Goal: Task Accomplishment & Management: Manage account settings

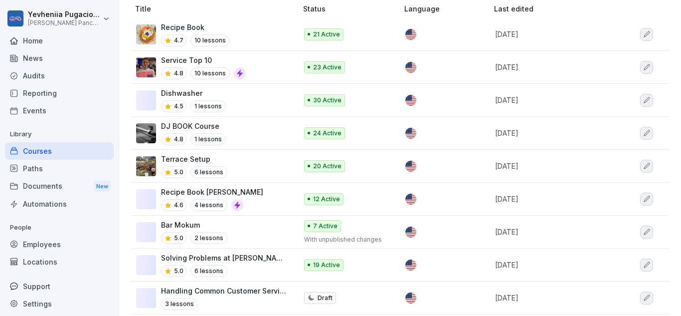
scroll to position [129, 0]
click at [244, 263] on div "Solving Problems at [PERSON_NAME] 5.0 6 lessons" at bounding box center [224, 264] width 126 height 24
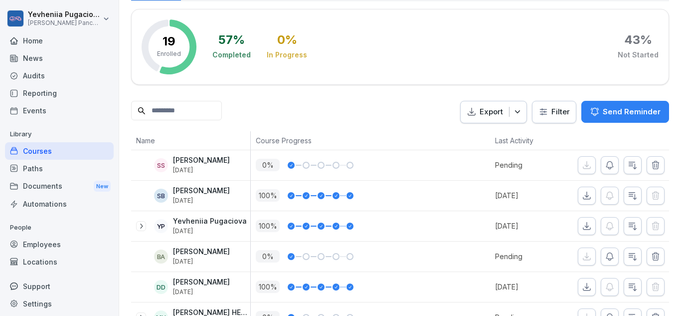
scroll to position [283, 0]
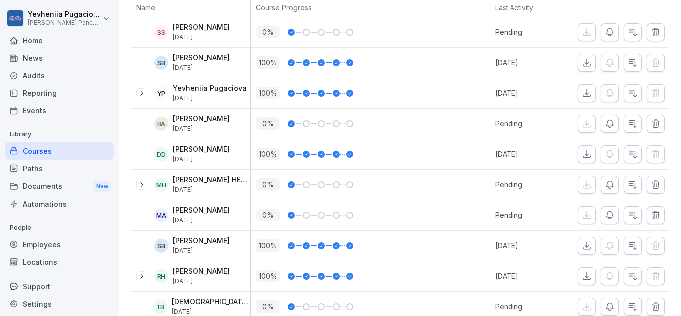
click at [609, 211] on icon "button" at bounding box center [610, 215] width 10 height 10
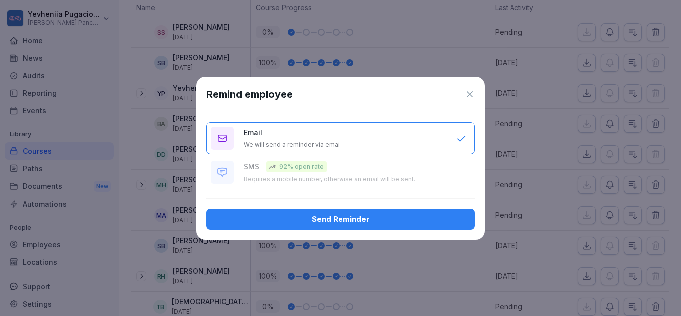
click at [440, 211] on button "Send Reminder" at bounding box center [341, 219] width 268 height 21
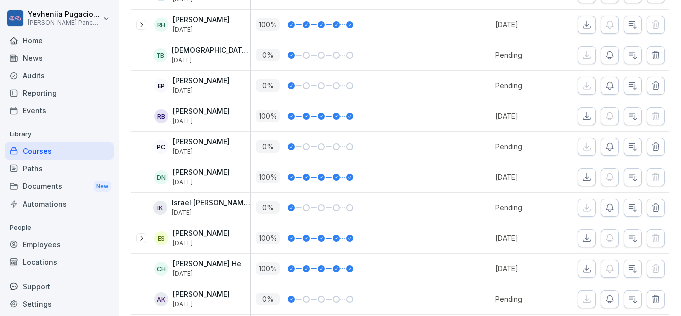
scroll to position [535, 0]
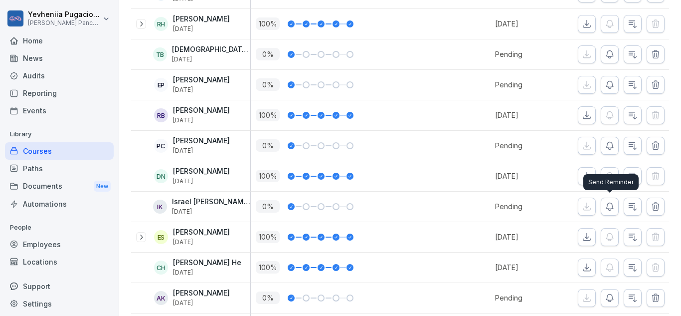
click at [610, 209] on icon "button" at bounding box center [610, 206] width 7 height 7
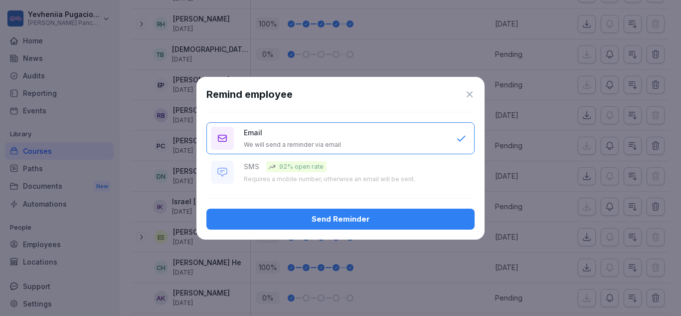
click at [431, 222] on div "Send Reminder" at bounding box center [341, 219] width 252 height 11
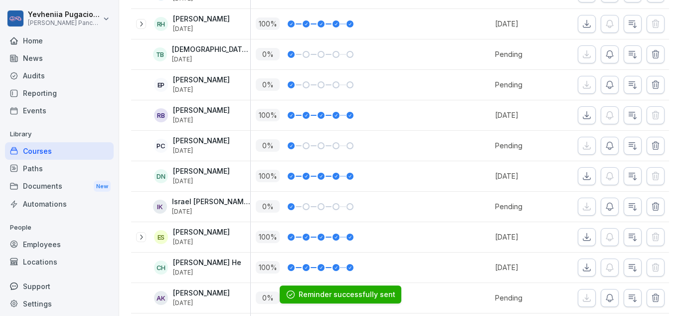
scroll to position [588, 0]
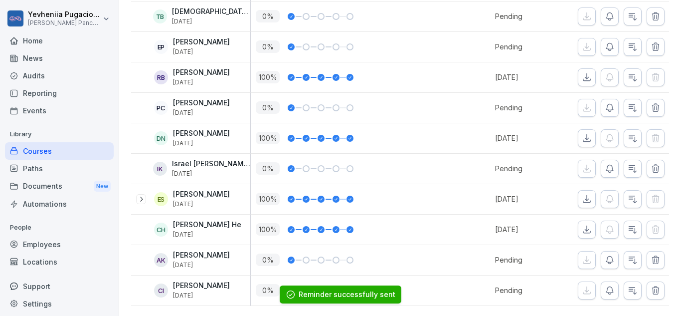
click at [606, 255] on icon "button" at bounding box center [610, 260] width 10 height 10
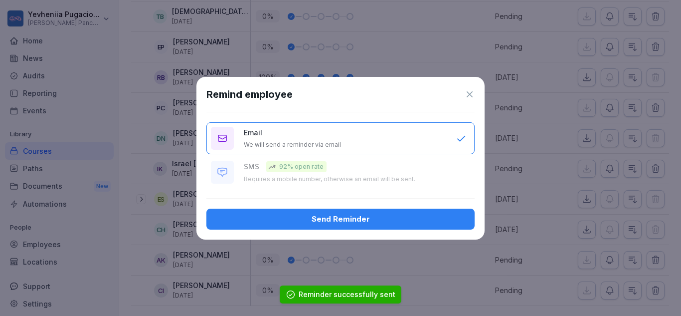
click at [378, 218] on div "Send Reminder" at bounding box center [341, 219] width 252 height 11
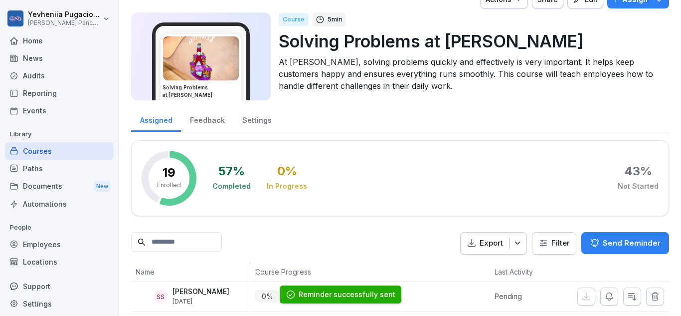
scroll to position [0, 0]
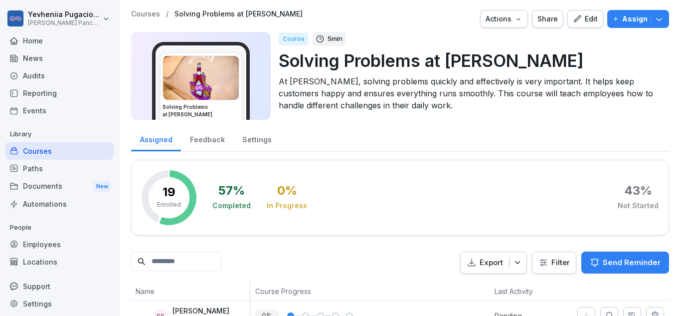
click at [583, 15] on div "Edit" at bounding box center [585, 18] width 25 height 11
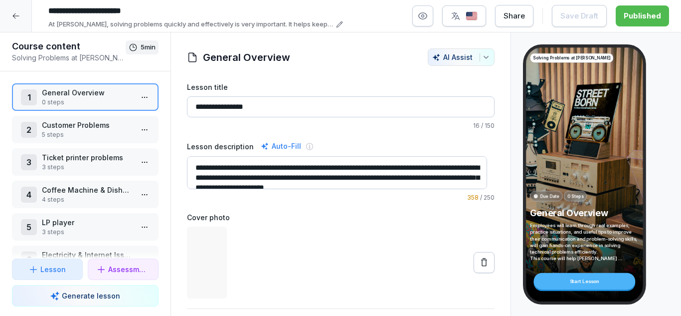
click at [18, 17] on icon at bounding box center [16, 16] width 8 height 8
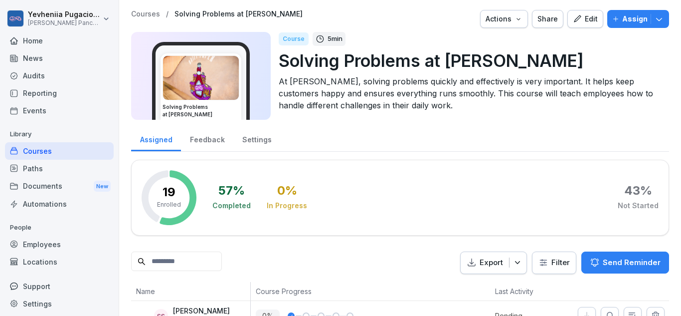
click at [623, 15] on p "Assign" at bounding box center [635, 18] width 25 height 11
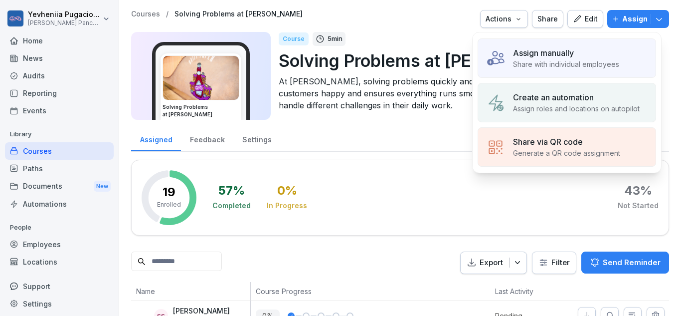
click at [593, 61] on p "Share with individual employees" at bounding box center [566, 64] width 106 height 10
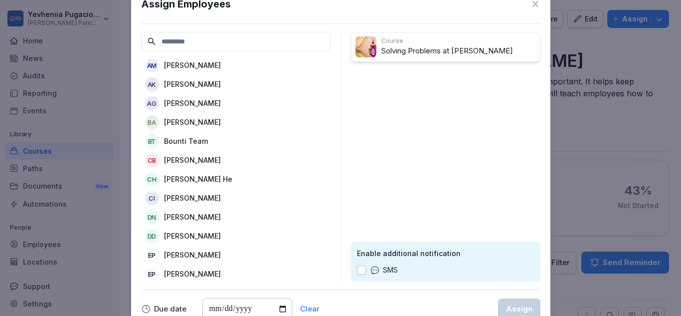
click at [203, 66] on p "[PERSON_NAME]" at bounding box center [192, 65] width 57 height 10
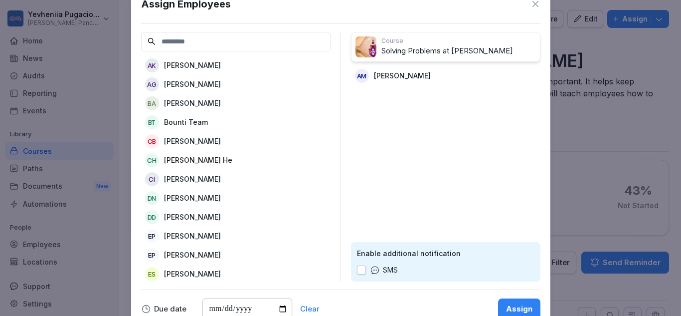
click at [187, 234] on p "[PERSON_NAME]" at bounding box center [192, 235] width 57 height 10
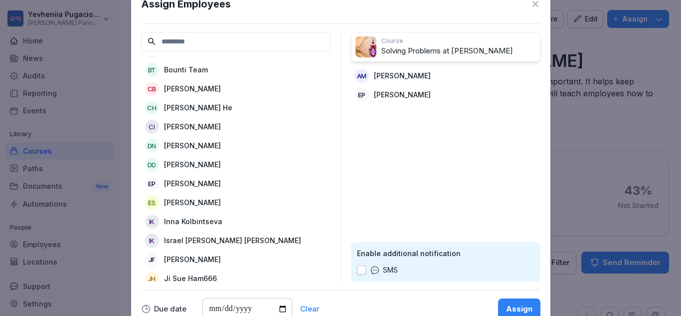
scroll to position [53, 0]
click at [191, 218] on p "Inna Kolbintseva" at bounding box center [193, 220] width 58 height 10
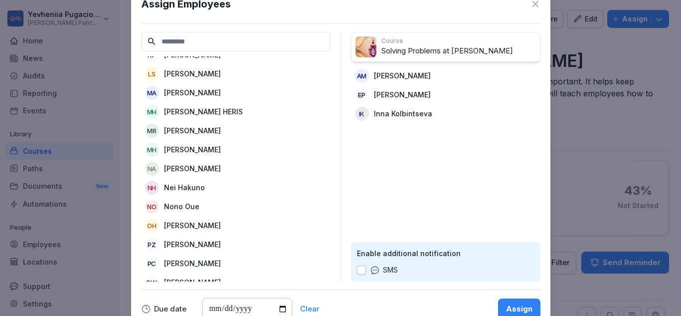
scroll to position [307, 0]
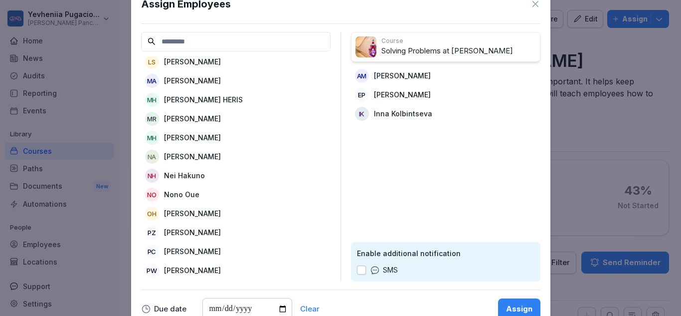
click at [190, 209] on p "[PERSON_NAME]" at bounding box center [192, 213] width 57 height 10
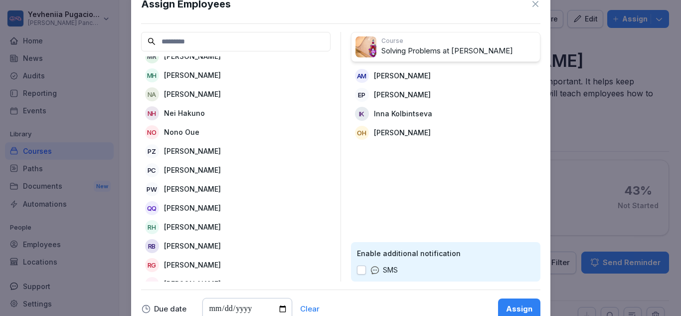
scroll to position [370, 0]
click at [190, 209] on p "[PERSON_NAME]" at bounding box center [192, 207] width 57 height 10
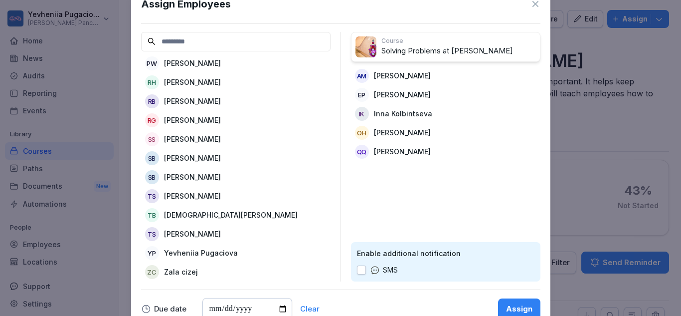
scroll to position [521, 0]
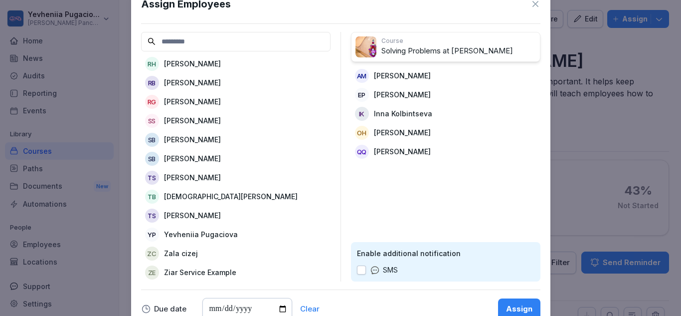
click at [186, 248] on p "Zala cizej" at bounding box center [181, 253] width 34 height 10
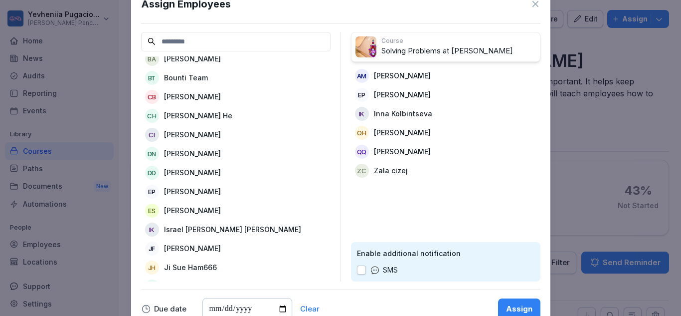
scroll to position [0, 0]
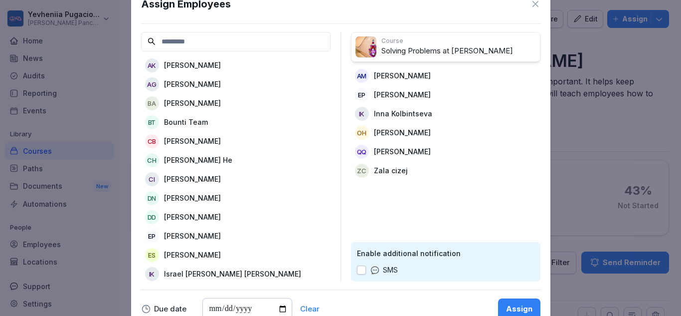
click at [192, 81] on p "[PERSON_NAME]" at bounding box center [192, 84] width 57 height 10
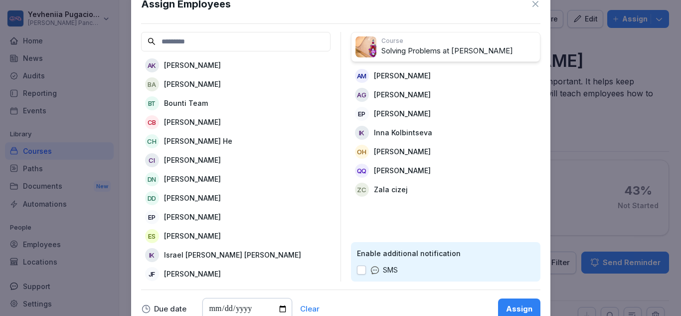
click at [522, 304] on div "Assign" at bounding box center [519, 308] width 26 height 11
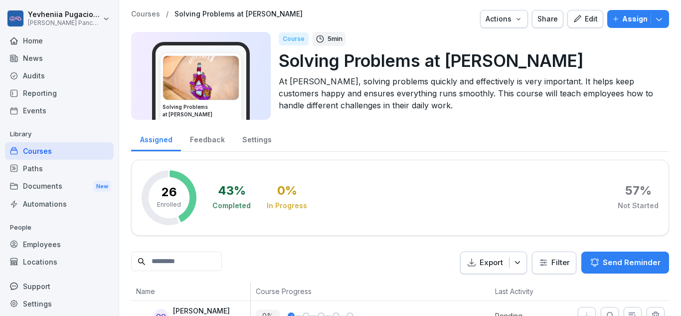
click at [49, 250] on div "Employees" at bounding box center [59, 243] width 109 height 17
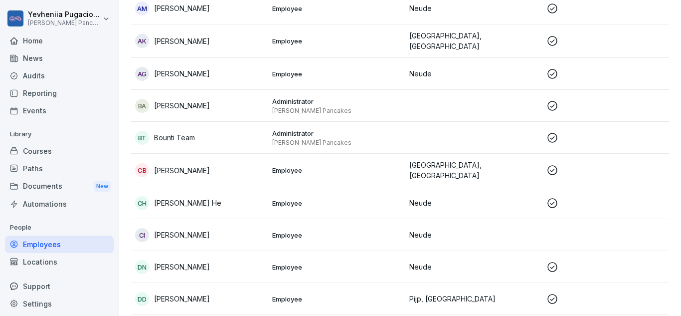
scroll to position [121, 0]
click at [358, 168] on p "Employee" at bounding box center [336, 169] width 129 height 9
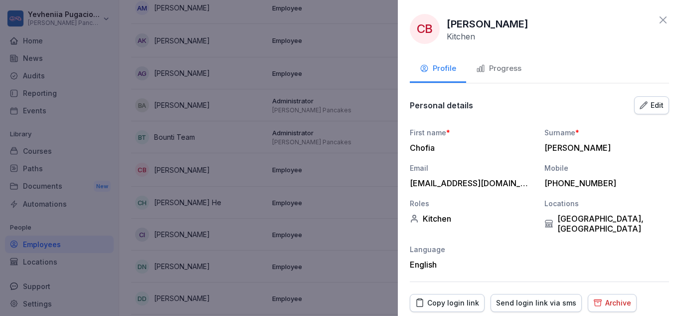
click at [601, 297] on div "Archive" at bounding box center [613, 302] width 38 height 11
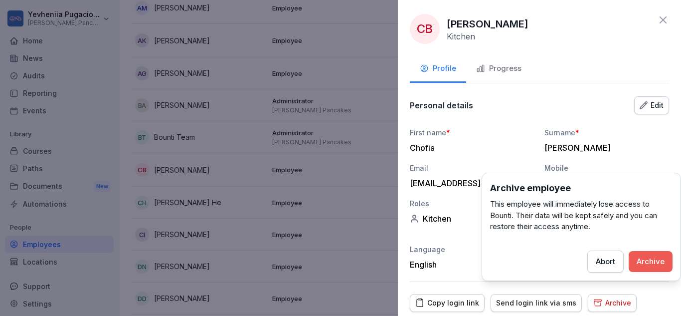
click at [650, 266] on div "Archive" at bounding box center [651, 261] width 28 height 11
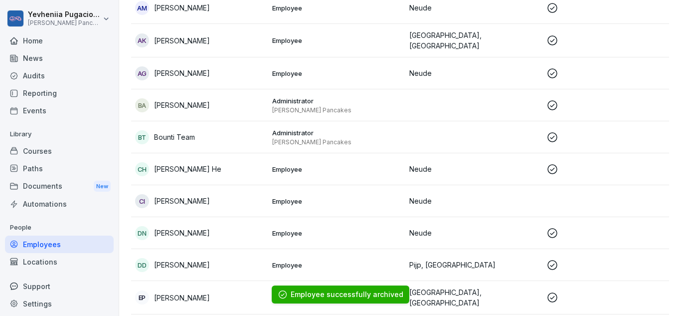
click at [382, 193] on td "Employee" at bounding box center [336, 201] width 137 height 32
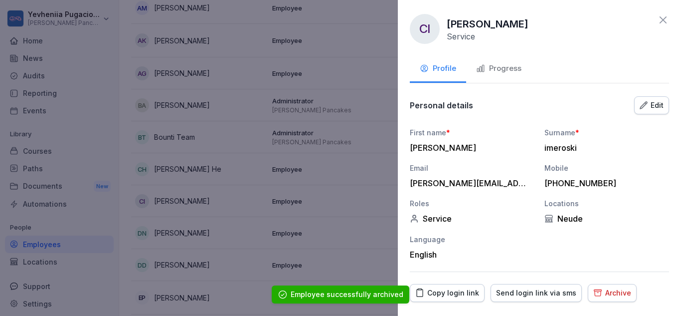
click at [599, 294] on div "Archive" at bounding box center [613, 292] width 38 height 11
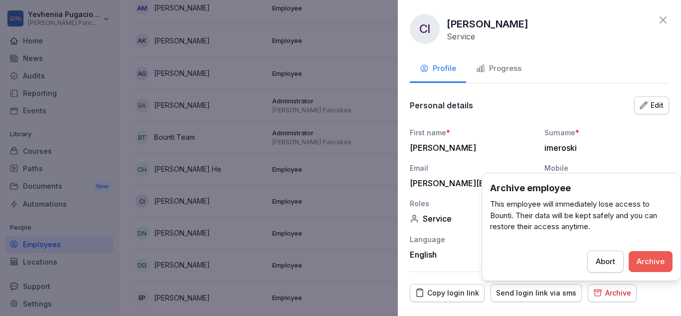
click at [653, 264] on div "Archive" at bounding box center [651, 261] width 28 height 11
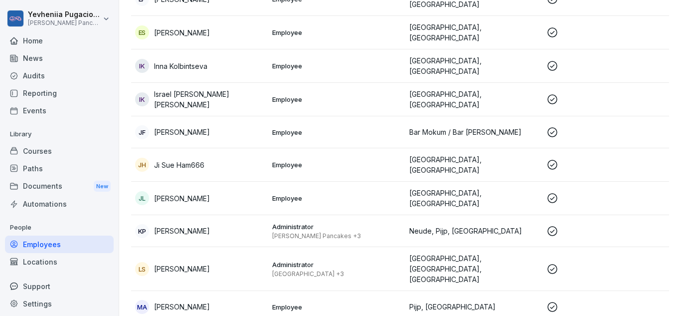
scroll to position [421, 0]
click at [410, 189] on p "[GEOGRAPHIC_DATA], [GEOGRAPHIC_DATA]" at bounding box center [474, 197] width 129 height 21
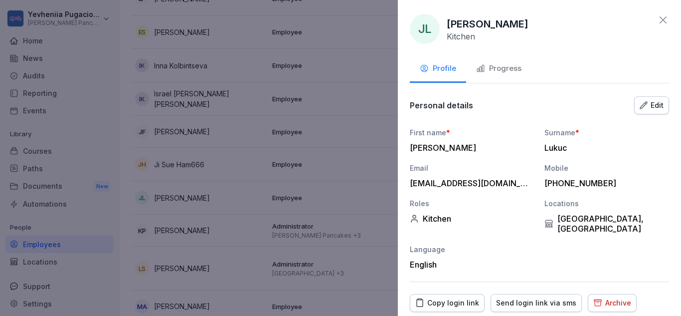
click at [598, 297] on div "Archive" at bounding box center [613, 302] width 38 height 11
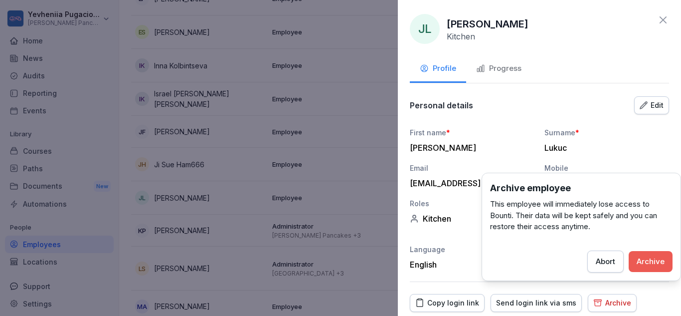
click at [654, 257] on div "Archive" at bounding box center [651, 261] width 28 height 11
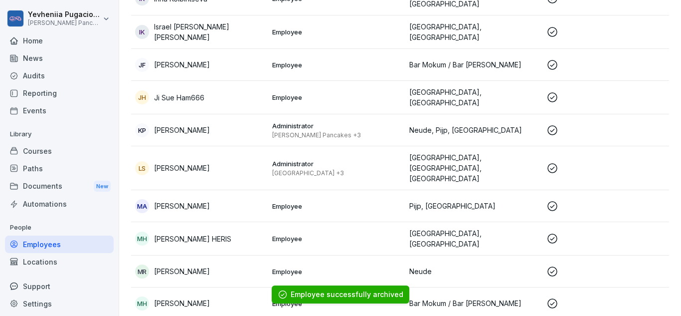
scroll to position [507, 0]
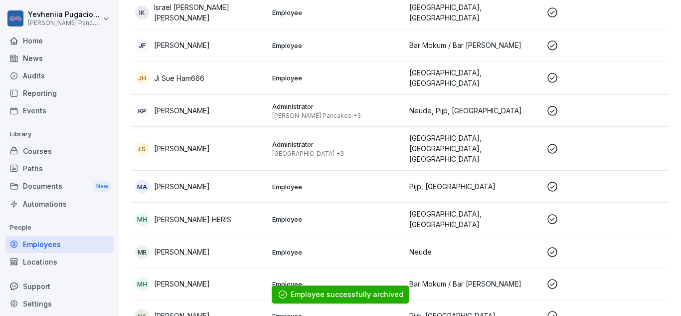
click at [398, 215] on p "Employee" at bounding box center [336, 219] width 129 height 9
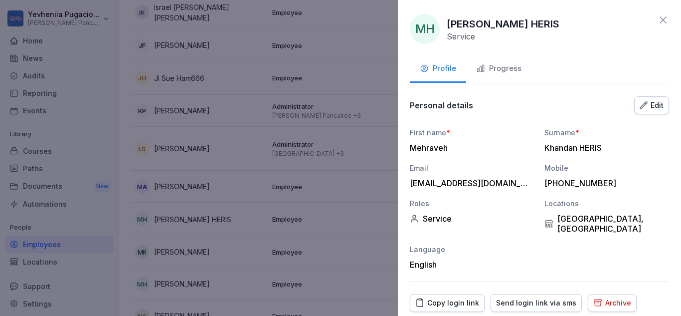
click at [607, 297] on div "Archive" at bounding box center [613, 302] width 38 height 11
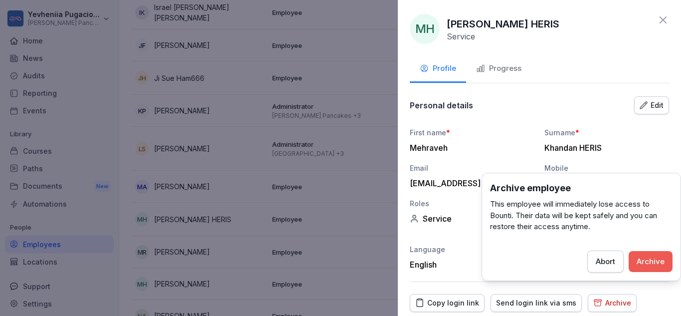
click at [645, 254] on button "Archive" at bounding box center [651, 261] width 44 height 21
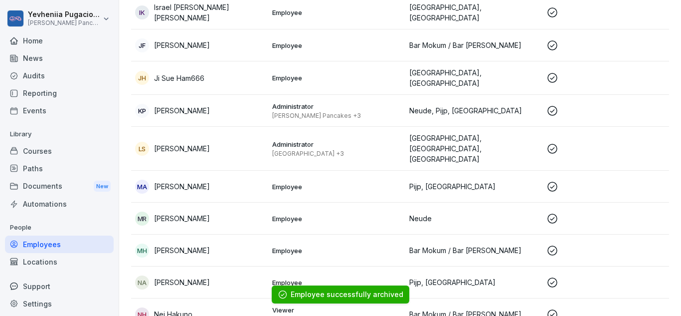
click at [483, 213] on p "Neude" at bounding box center [474, 218] width 129 height 10
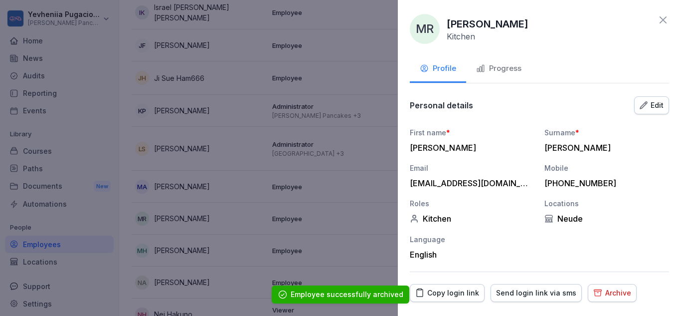
click at [609, 291] on div "Archive" at bounding box center [613, 292] width 38 height 11
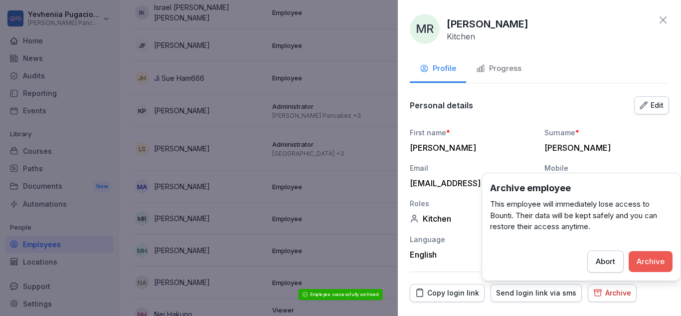
click at [658, 257] on div "Archive" at bounding box center [651, 261] width 28 height 11
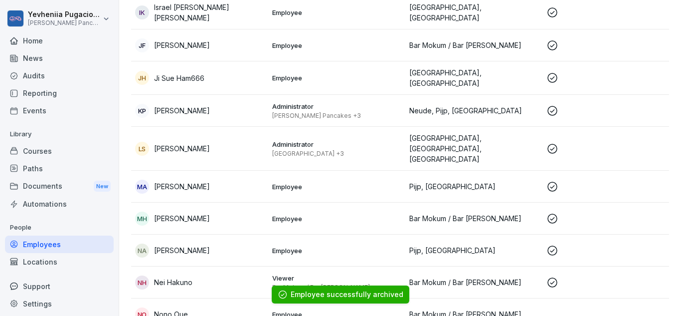
click at [425, 239] on td "Pijp, [GEOGRAPHIC_DATA]" at bounding box center [474, 250] width 137 height 32
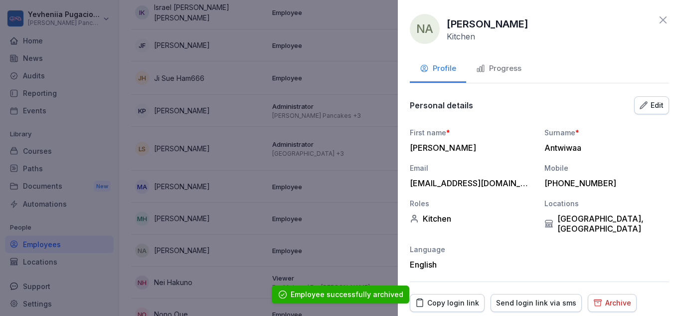
click at [610, 297] on div "Archive" at bounding box center [613, 302] width 38 height 11
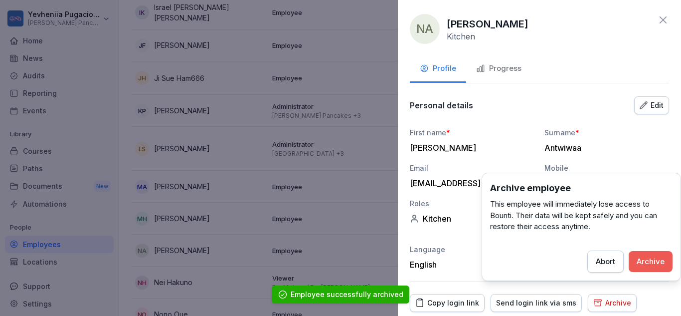
click at [650, 256] on div "Archive" at bounding box center [651, 261] width 28 height 11
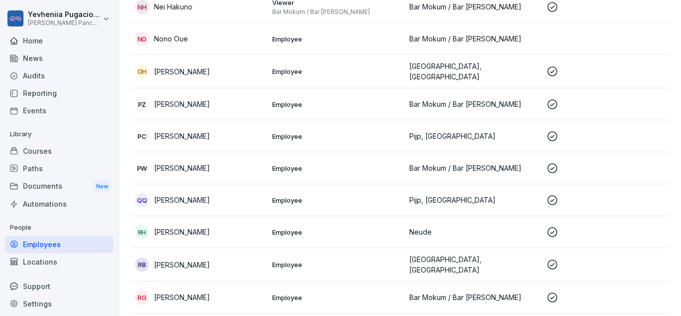
scroll to position [751, 0]
click at [466, 226] on p "Neude" at bounding box center [474, 231] width 129 height 10
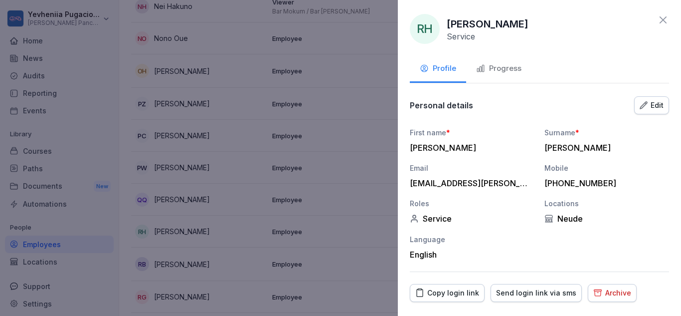
click at [619, 286] on button "Archive" at bounding box center [612, 293] width 49 height 18
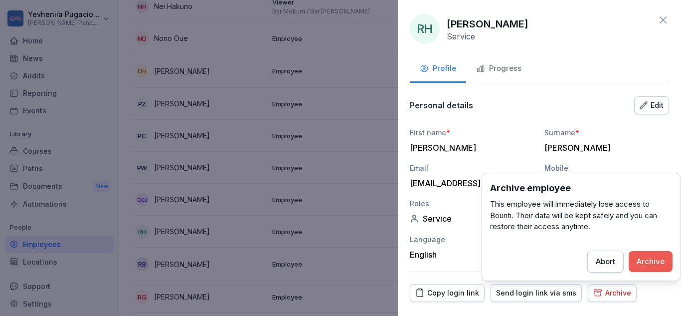
click at [643, 256] on div "Archive" at bounding box center [651, 261] width 28 height 11
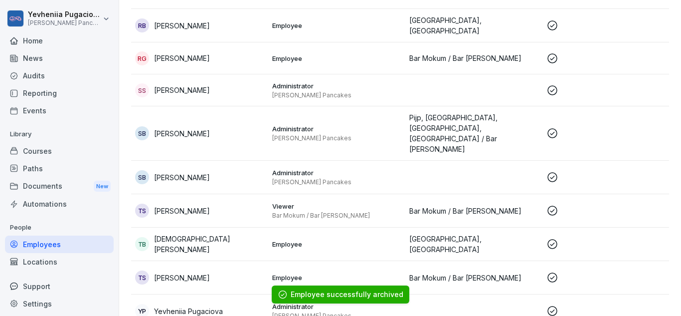
scroll to position [958, 0]
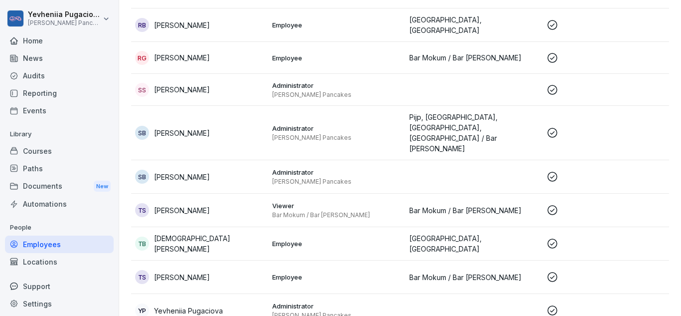
click at [465, 233] on p "[GEOGRAPHIC_DATA], [GEOGRAPHIC_DATA]" at bounding box center [474, 243] width 129 height 21
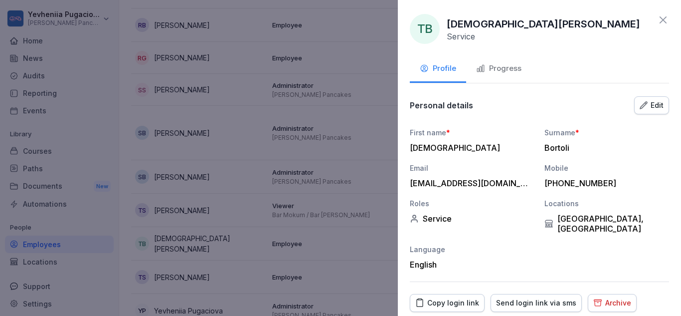
click at [615, 297] on div "Archive" at bounding box center [613, 302] width 38 height 11
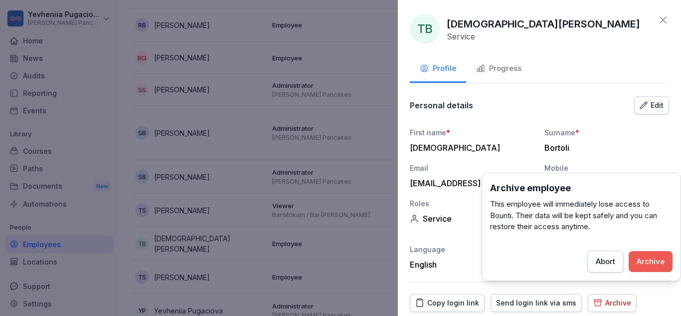
click at [651, 258] on div "Archive" at bounding box center [651, 261] width 28 height 11
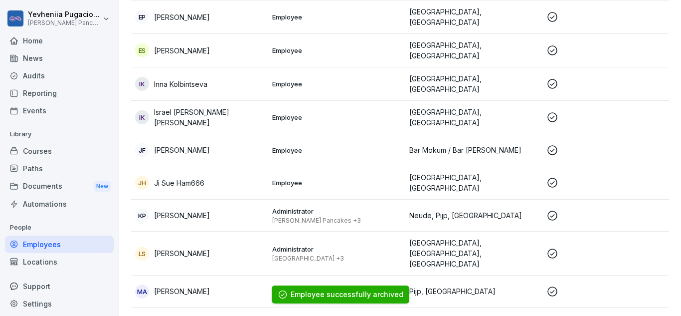
scroll to position [0, 0]
